Goal: Navigation & Orientation: Find specific page/section

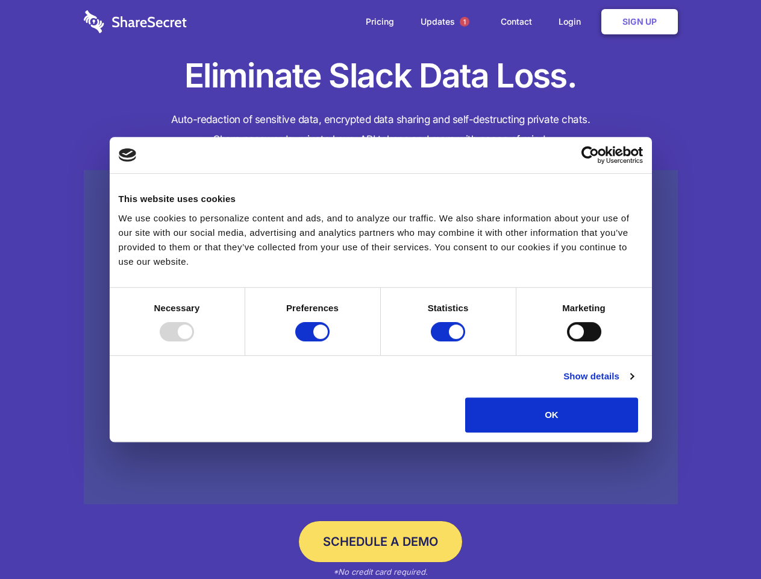
click at [194, 341] on div at bounding box center [177, 331] width 34 height 19
click at [330, 341] on input "Preferences" at bounding box center [312, 331] width 34 height 19
checkbox input "false"
click at [450, 341] on input "Statistics" at bounding box center [448, 331] width 34 height 19
checkbox input "false"
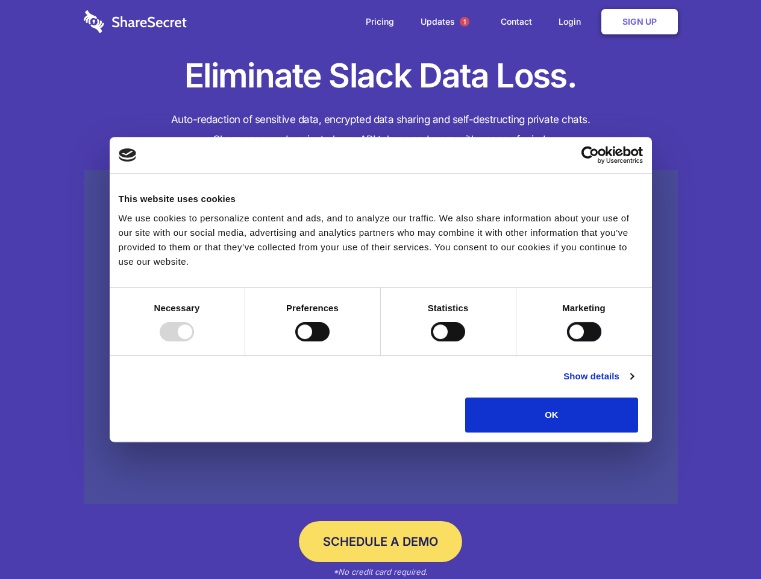
click at [567, 341] on input "Marketing" at bounding box center [584, 331] width 34 height 19
checkbox input "true"
click at [634, 383] on link "Show details" at bounding box center [599, 376] width 70 height 14
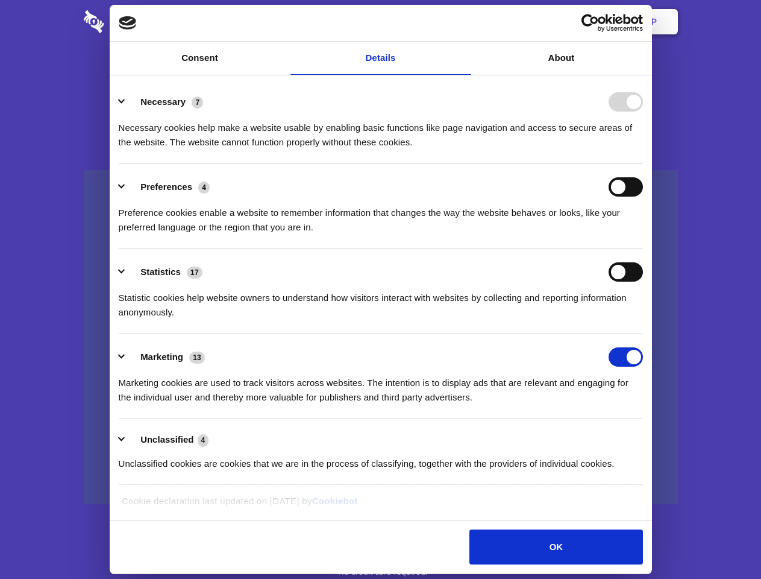
click at [643, 164] on li "Necessary 7 Necessary cookies help make a website usable by enabling basic func…" at bounding box center [381, 121] width 524 height 85
click at [464, 22] on span "1" at bounding box center [465, 22] width 10 height 10
